Goal: Task Accomplishment & Management: Use online tool/utility

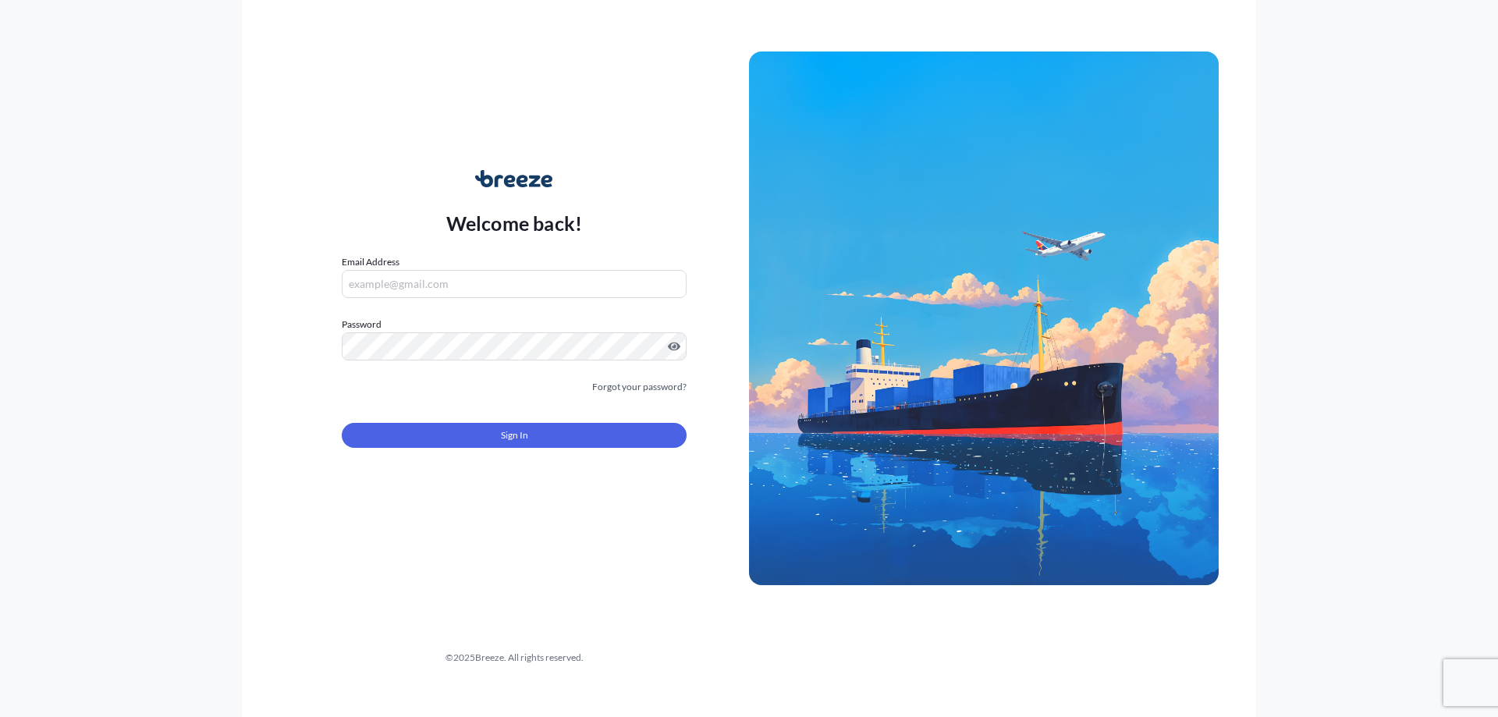
click at [420, 279] on input "Email Address" at bounding box center [514, 284] width 345 height 28
type input "[EMAIL_ADDRESS][DOMAIN_NAME]"
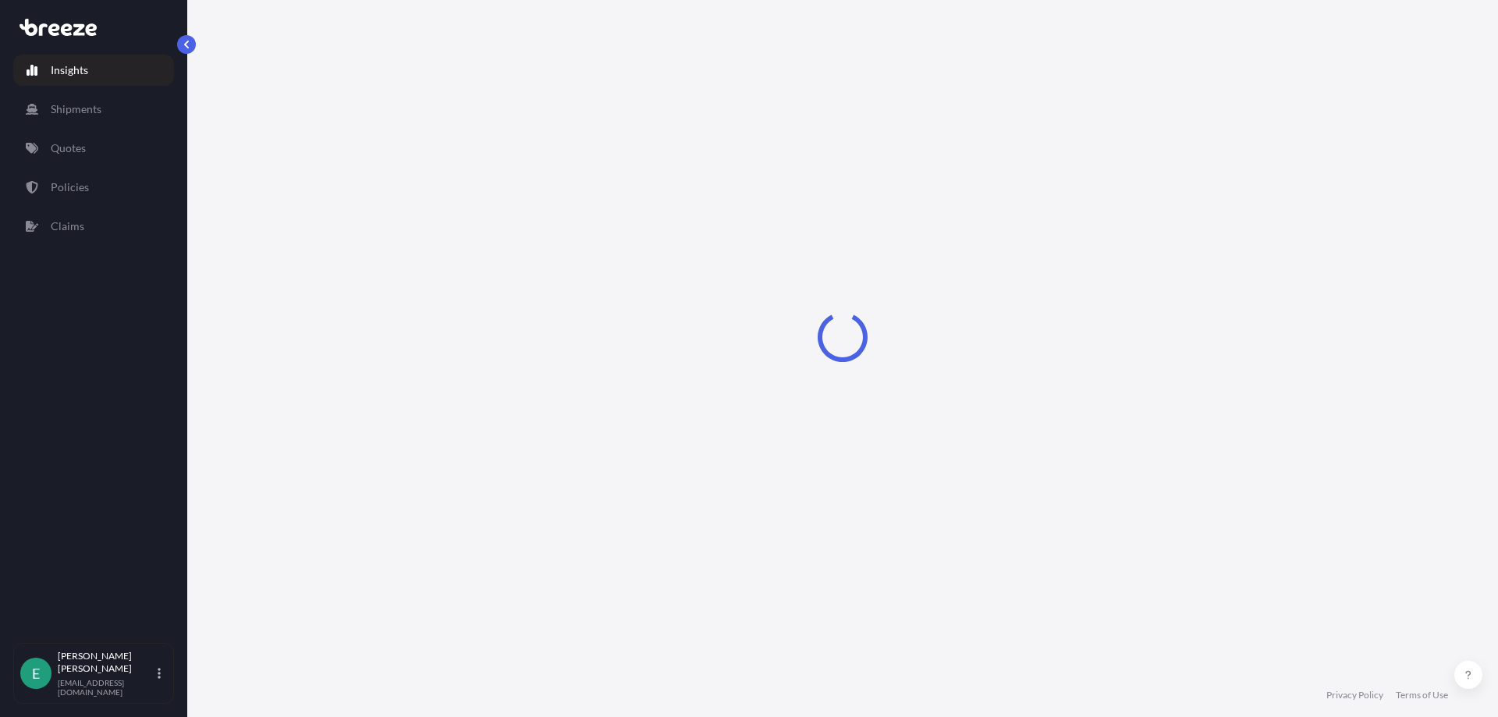
select select "2025"
